Goal: Task Accomplishment & Management: Manage account settings

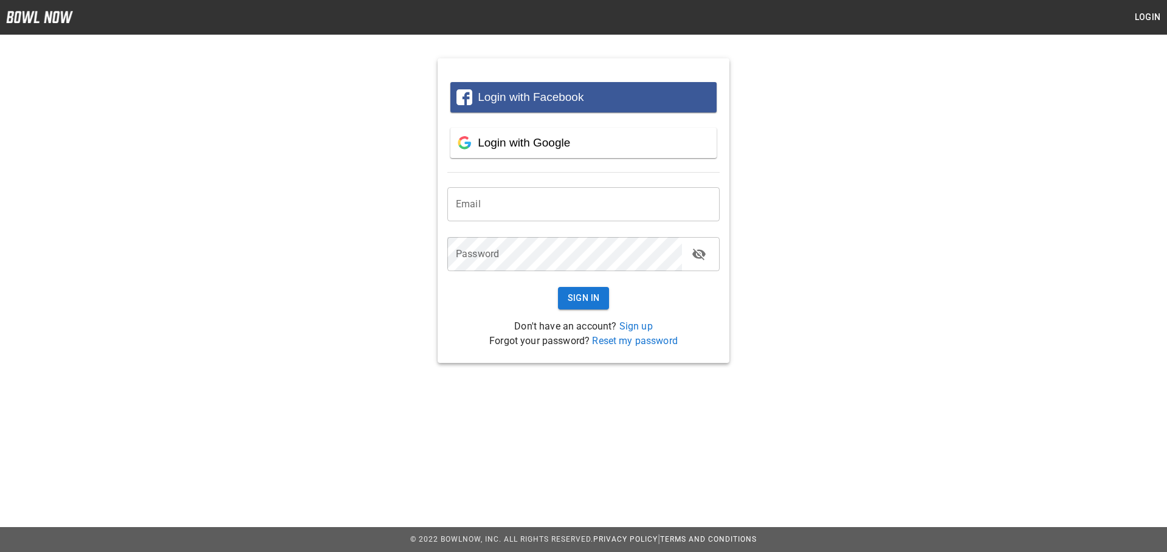
click at [886, 320] on div "Login with Facebook Login with Google Email Email Password Password Sign In Don…" at bounding box center [583, 201] width 1167 height 324
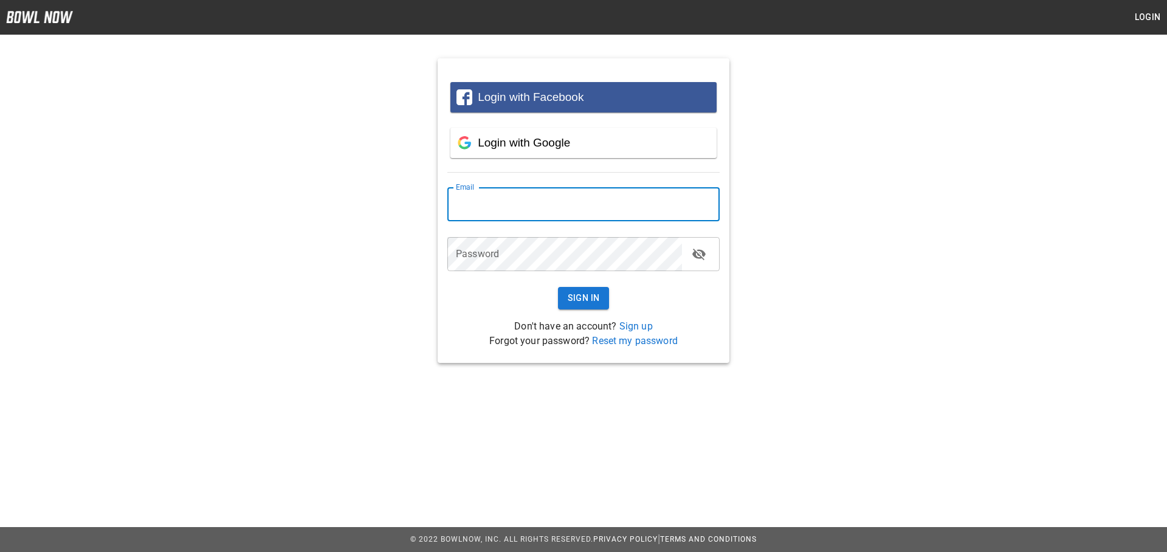
click at [562, 209] on input "email" at bounding box center [583, 204] width 272 height 34
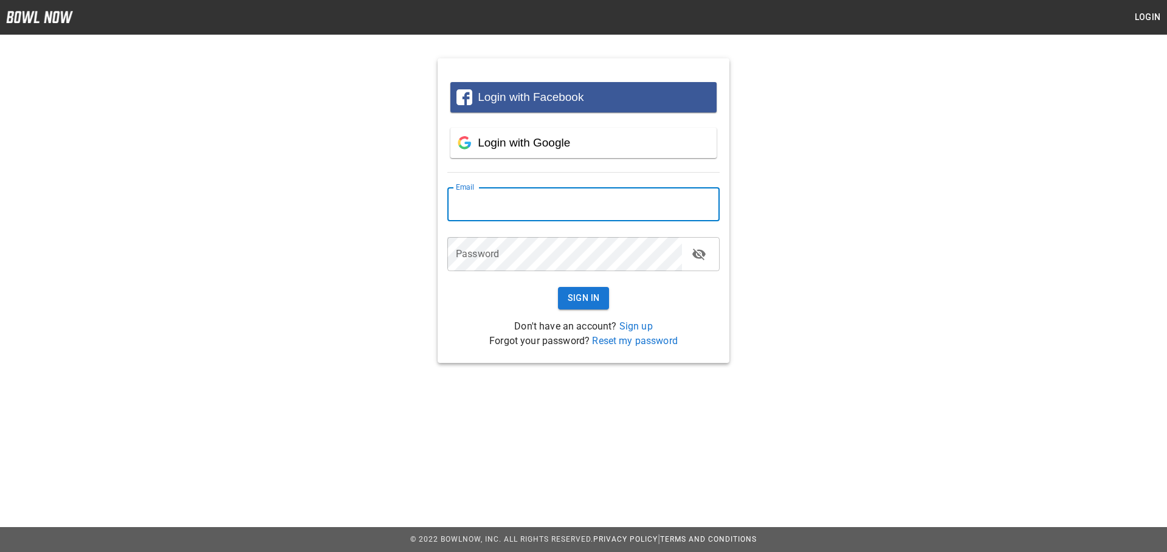
click at [562, 209] on input "email" at bounding box center [583, 204] width 272 height 34
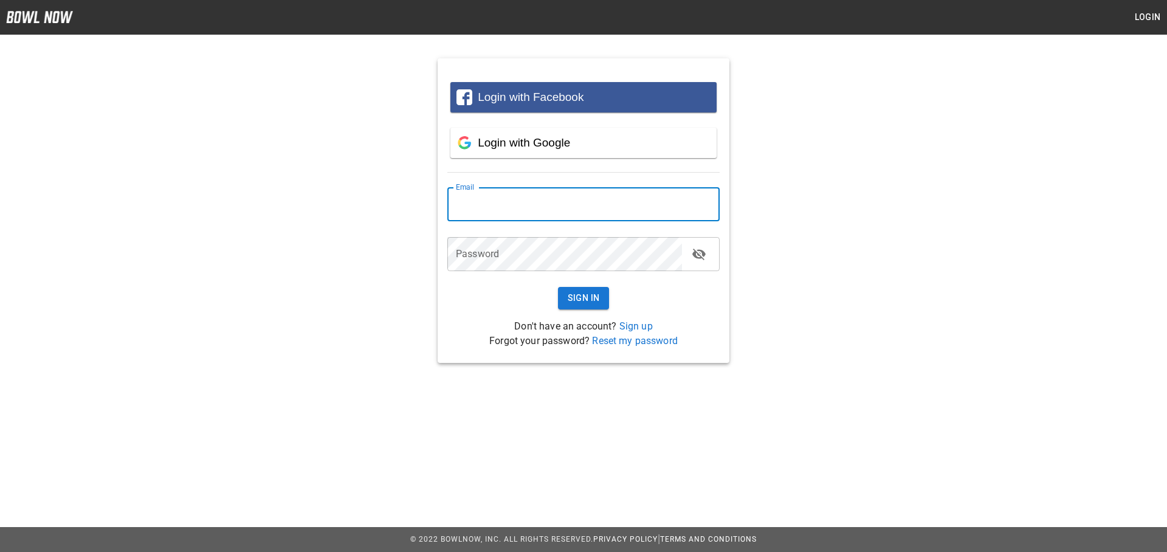
click at [562, 209] on input "email" at bounding box center [583, 204] width 272 height 34
click at [556, 142] on span "Login with Google" at bounding box center [524, 142] width 92 height 13
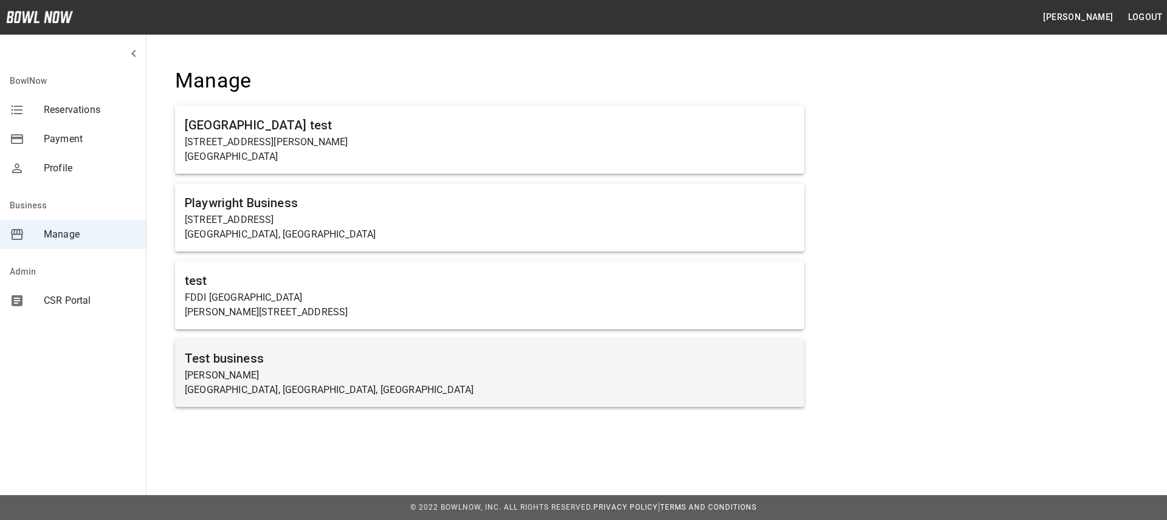
click at [218, 360] on h6 "Test business" at bounding box center [490, 358] width 610 height 19
click at [226, 360] on h6 "Test business" at bounding box center [490, 358] width 610 height 19
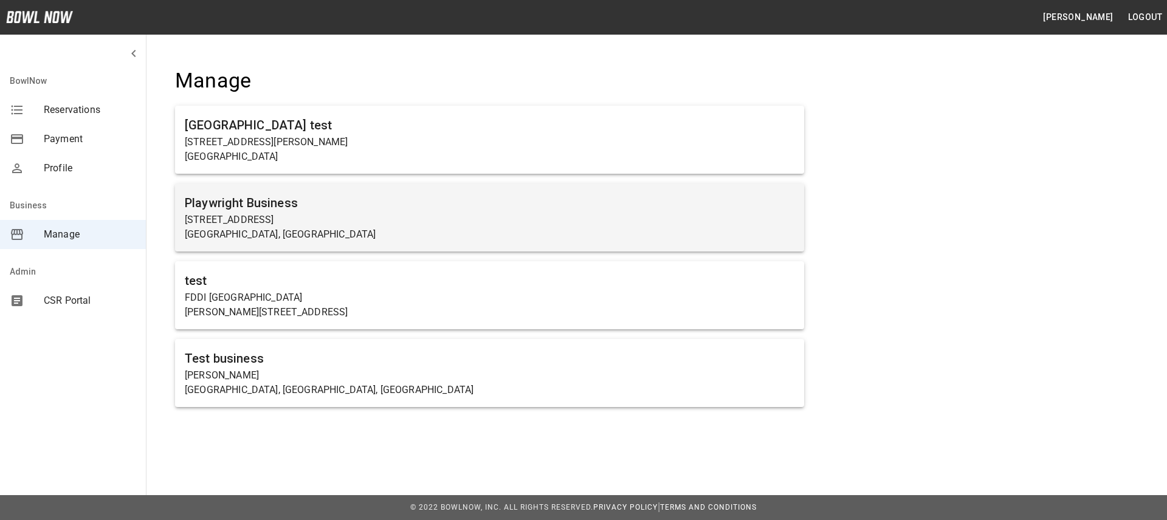
click at [245, 201] on h6 "Playwright Business" at bounding box center [490, 202] width 610 height 19
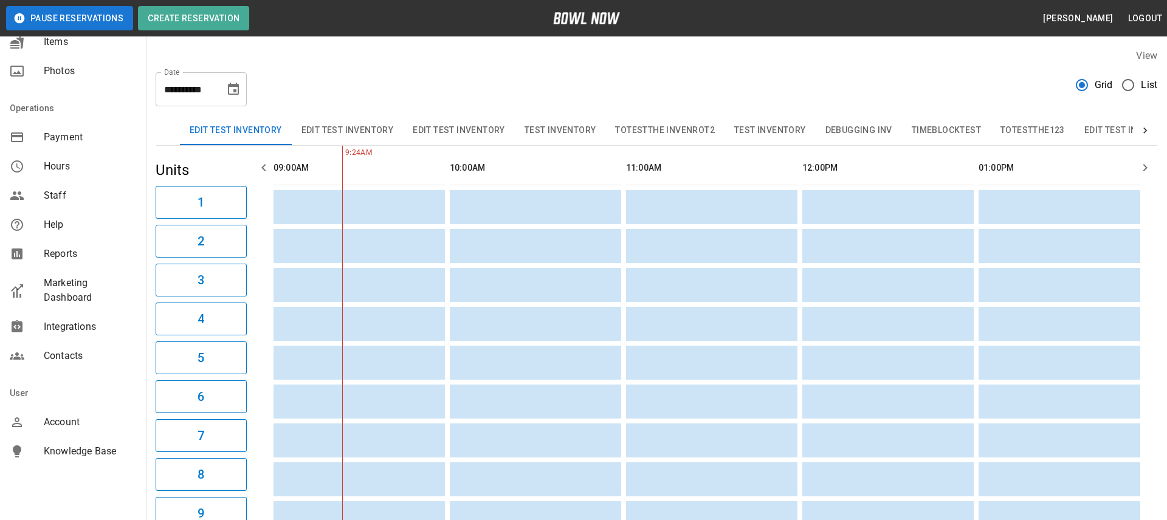
scroll to position [209, 0]
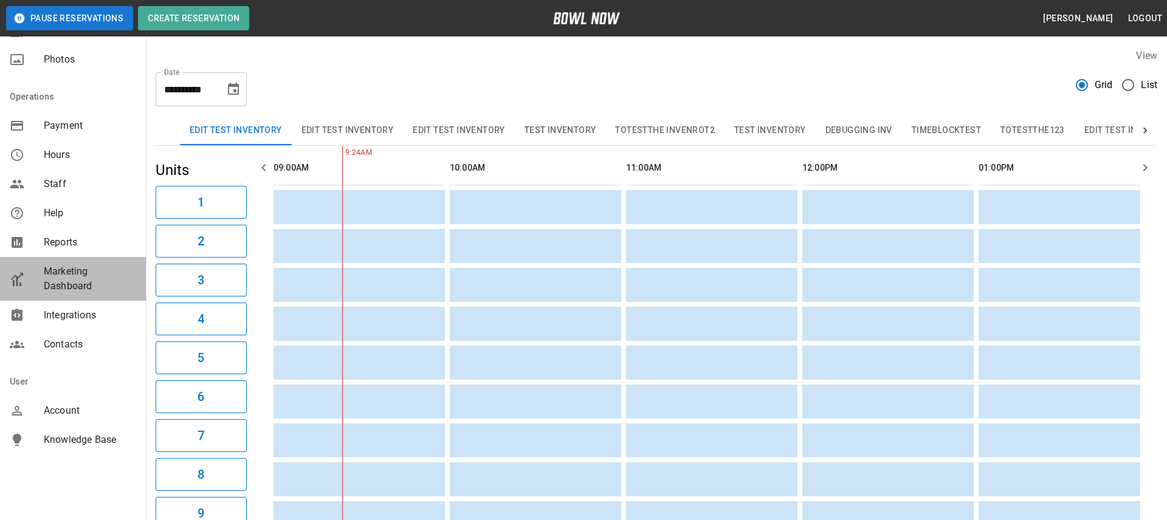
click at [77, 278] on span "Marketing Dashboard" at bounding box center [90, 278] width 92 height 29
